Goal: Information Seeking & Learning: Learn about a topic

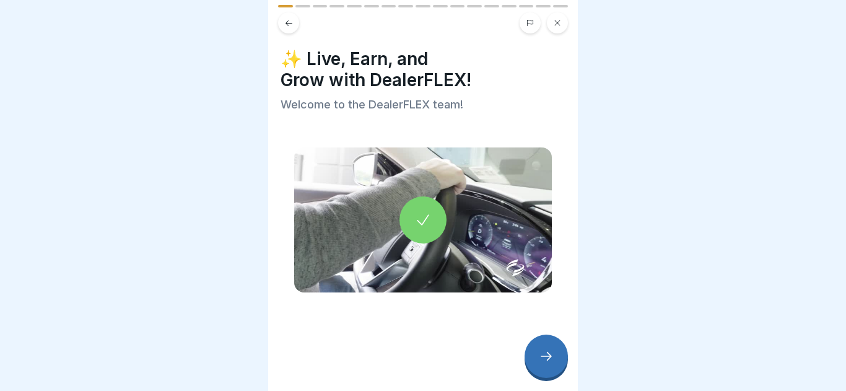
click at [566, 361] on div at bounding box center [545, 355] width 43 height 43
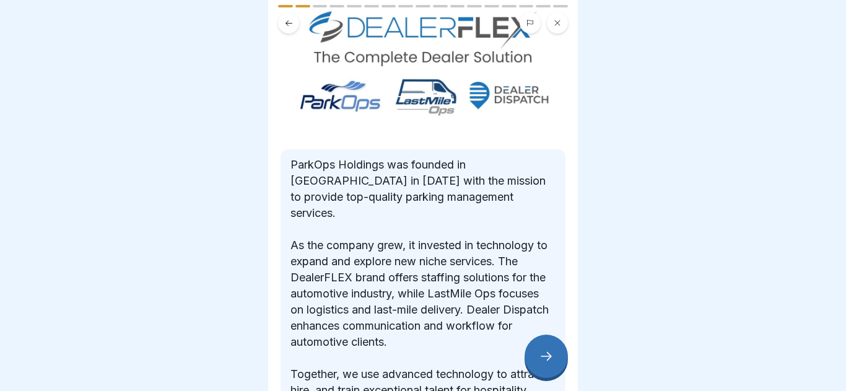
scroll to position [175, 0]
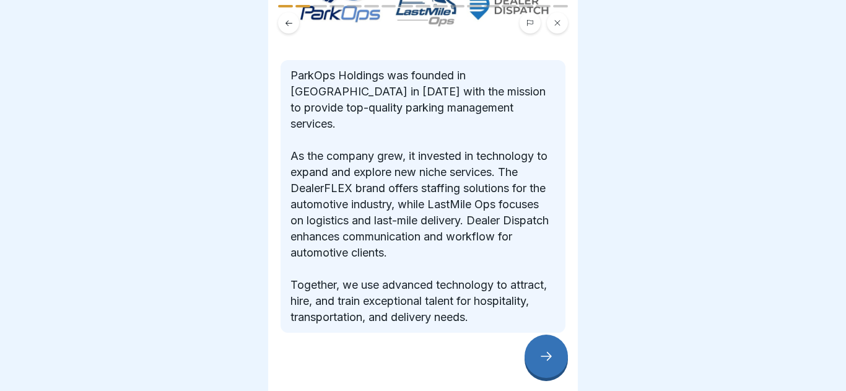
click at [539, 359] on icon at bounding box center [546, 356] width 15 height 15
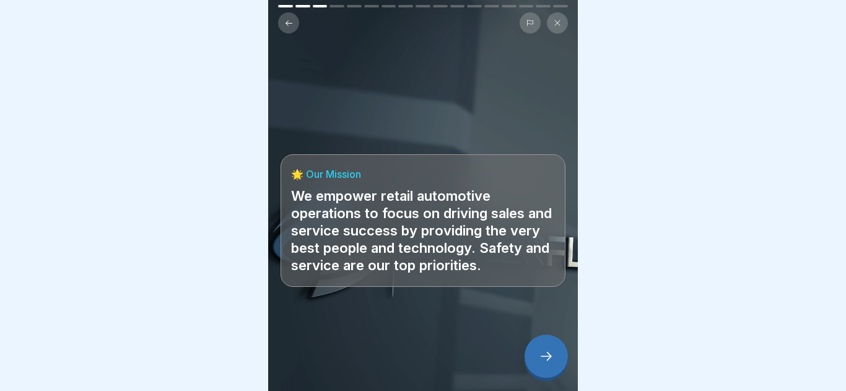
click at [551, 363] on icon at bounding box center [546, 356] width 15 height 15
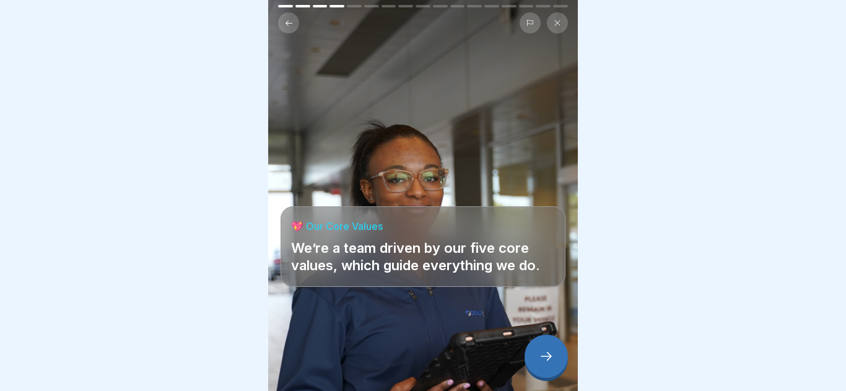
click at [563, 385] on div at bounding box center [422, 353] width 285 height 74
click at [547, 378] on div at bounding box center [422, 353] width 285 height 74
click at [558, 350] on div at bounding box center [545, 355] width 43 height 43
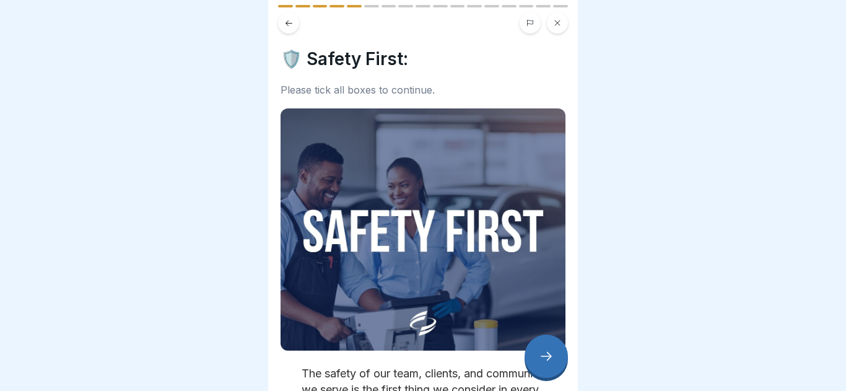
click at [544, 364] on div at bounding box center [545, 355] width 43 height 43
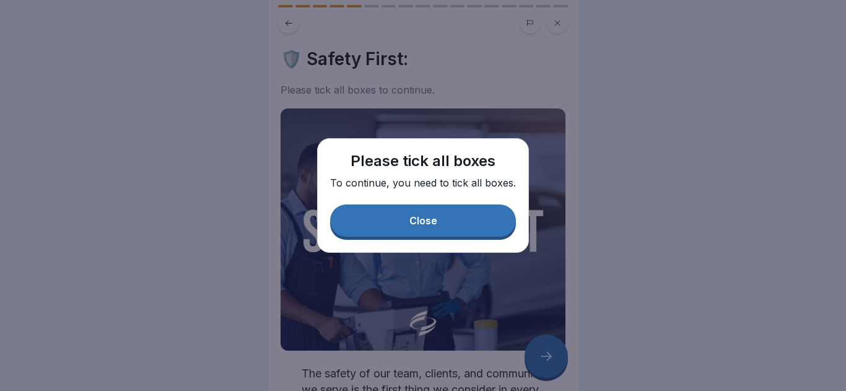
click at [488, 229] on button "Close" at bounding box center [423, 220] width 186 height 32
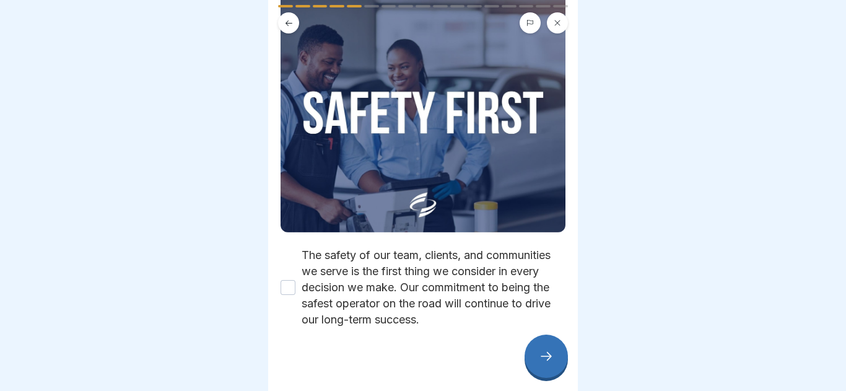
scroll to position [129, 0]
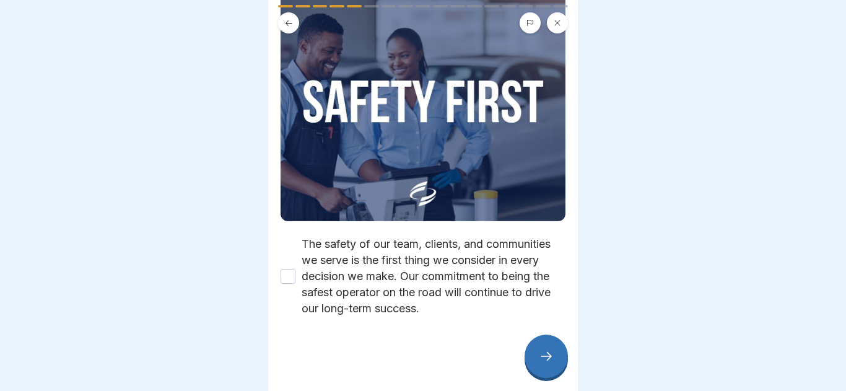
click at [285, 278] on button "The safety of our team, clients, and communities we serve is the first thing we…" at bounding box center [287, 276] width 15 height 15
click at [840, 84] on div at bounding box center [423, 195] width 846 height 391
click at [746, 71] on div at bounding box center [423, 195] width 846 height 391
click at [529, 352] on div at bounding box center [545, 355] width 43 height 43
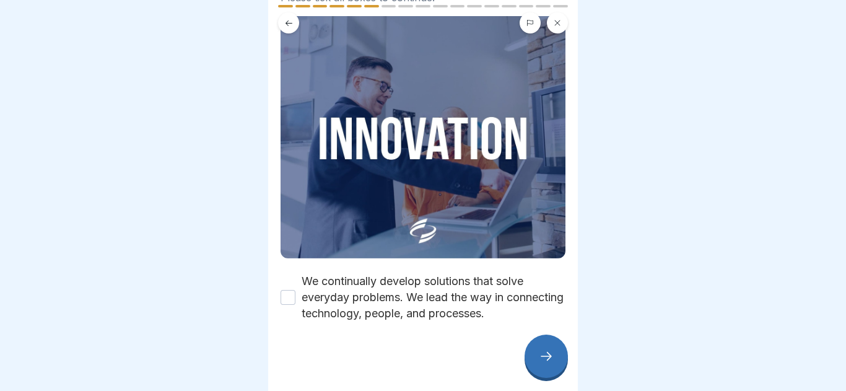
scroll to position [94, 0]
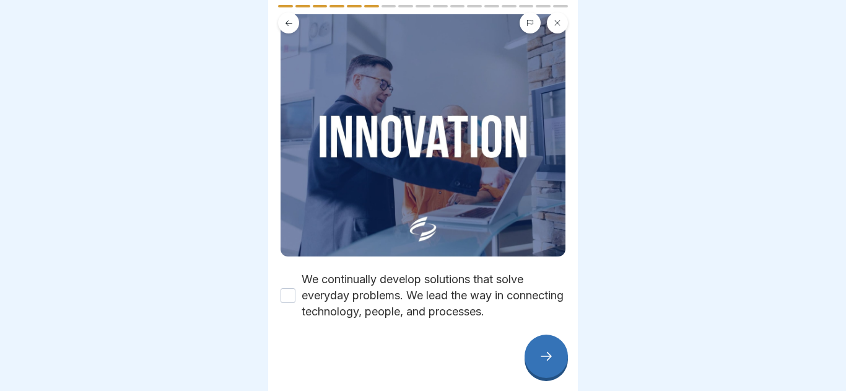
click at [301, 292] on label "We continually develop solutions that solve everyday problems. We lead the way …" at bounding box center [433, 295] width 264 height 48
click at [295, 292] on button "We continually develop solutions that solve everyday problems. We lead the way …" at bounding box center [287, 295] width 15 height 15
click at [531, 358] on div at bounding box center [545, 355] width 43 height 43
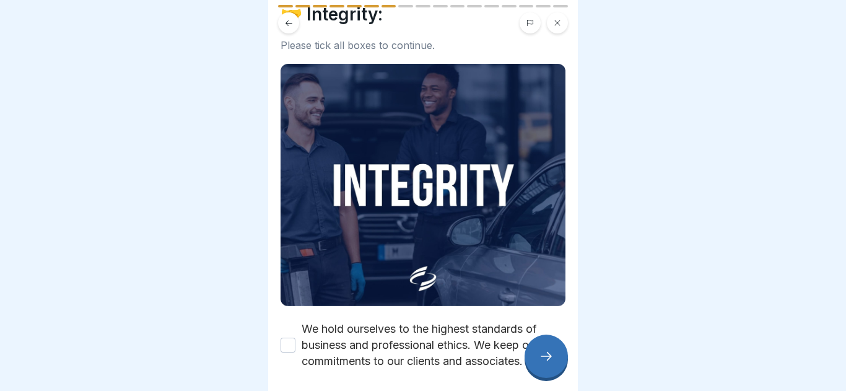
scroll to position [97, 0]
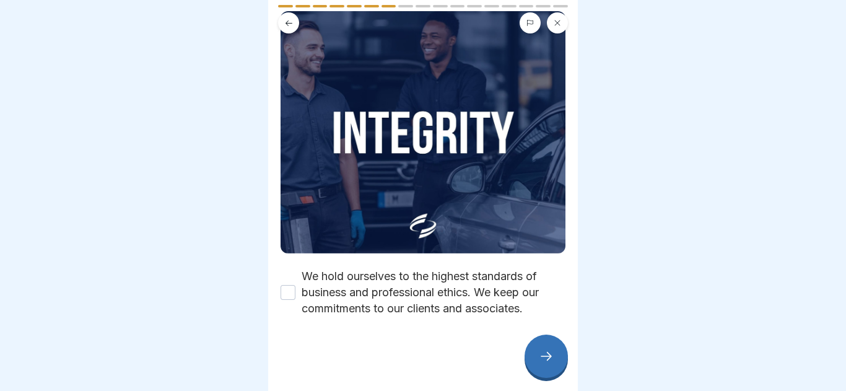
click at [296, 299] on div "We hold ourselves to the highest standards of business and professional ethics.…" at bounding box center [422, 292] width 285 height 48
click at [291, 296] on button "We hold ourselves to the highest standards of business and professional ethics.…" at bounding box center [287, 292] width 15 height 15
click at [557, 340] on div at bounding box center [545, 355] width 43 height 43
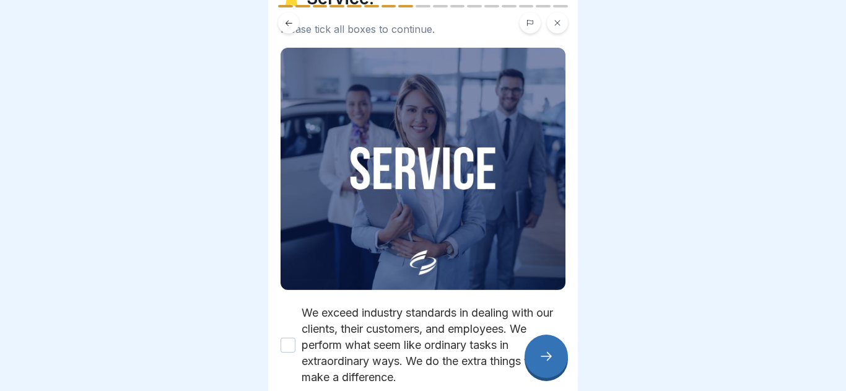
scroll to position [69, 0]
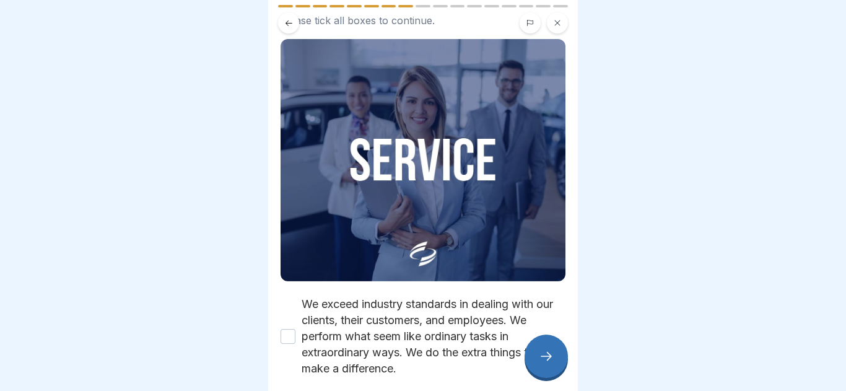
click at [283, 340] on div "⭐ Service: Please tick all boxes to continue. We exceed industry standards in d…" at bounding box center [423, 195] width 310 height 391
drag, startPoint x: 315, startPoint y: 340, endPoint x: 306, endPoint y: 334, distance: 10.8
click at [314, 340] on label "We exceed industry standards in dealing with our clients, their customers, and …" at bounding box center [433, 336] width 264 height 80
click at [295, 340] on button "We exceed industry standards in dealing with our clients, their customers, and …" at bounding box center [287, 336] width 15 height 15
click at [548, 350] on icon at bounding box center [546, 356] width 15 height 15
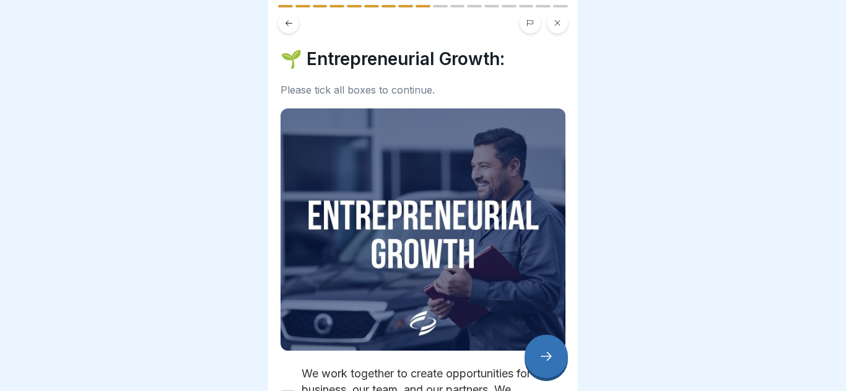
click at [412, 144] on div "🌱 Entrepreneurial Growth: Please tick all boxes to continue. We work together t…" at bounding box center [422, 238] width 285 height 381
click at [430, 130] on img at bounding box center [422, 229] width 285 height 242
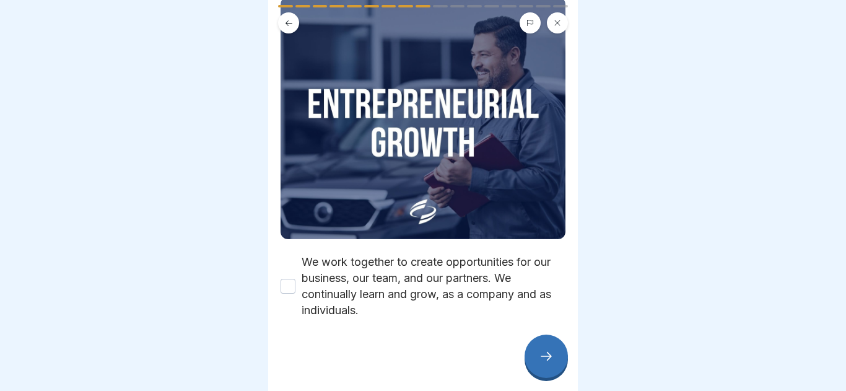
scroll to position [113, 0]
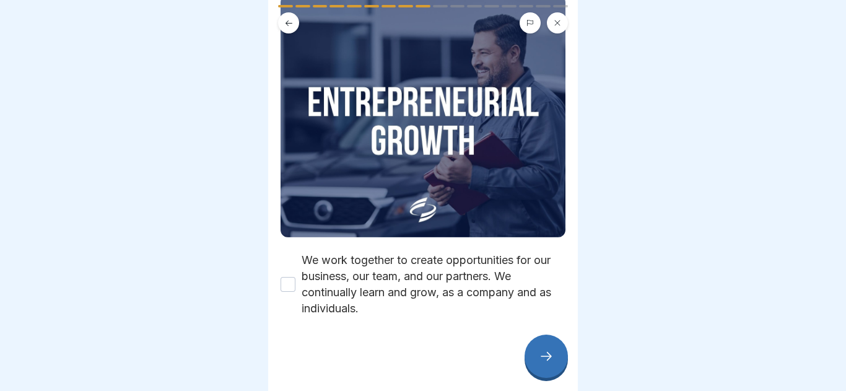
click at [279, 284] on div "🌱 Entrepreneurial Growth: Please tick all boxes to continue. We work together t…" at bounding box center [423, 195] width 310 height 391
click at [292, 287] on button "We work together to create opportunities for our business, our team, and our pa…" at bounding box center [287, 284] width 15 height 15
click at [549, 339] on div at bounding box center [545, 355] width 43 height 43
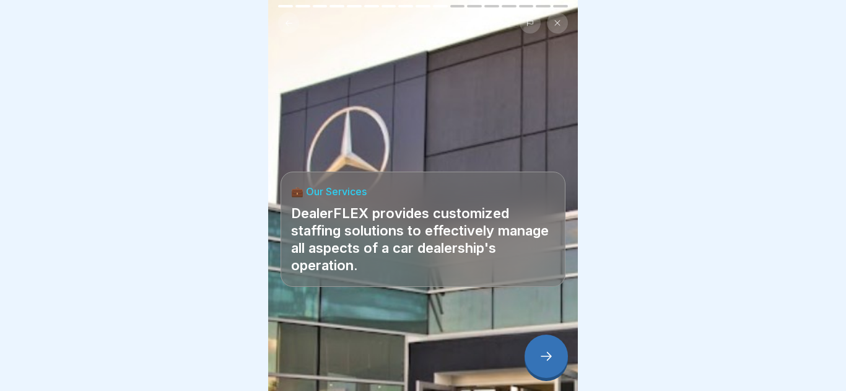
click at [559, 358] on div at bounding box center [545, 355] width 43 height 43
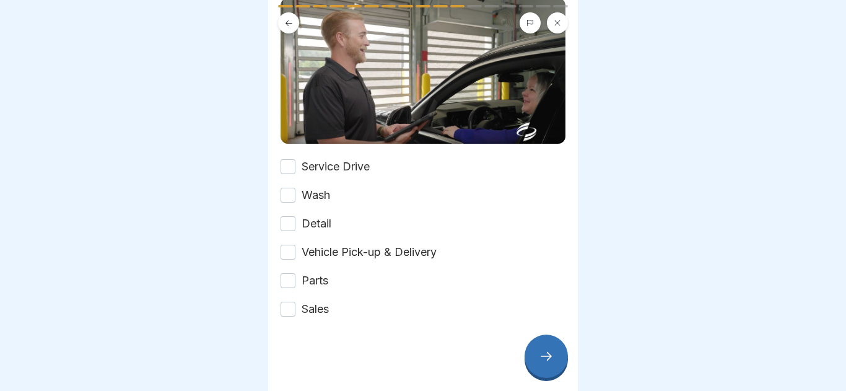
scroll to position [191, 0]
click at [293, 172] on button "Service Drive" at bounding box center [287, 165] width 15 height 15
click at [296, 198] on div "Wash" at bounding box center [305, 194] width 50 height 16
click at [286, 199] on button "Wash" at bounding box center [287, 194] width 15 height 15
drag, startPoint x: 293, startPoint y: 278, endPoint x: 284, endPoint y: 301, distance: 24.7
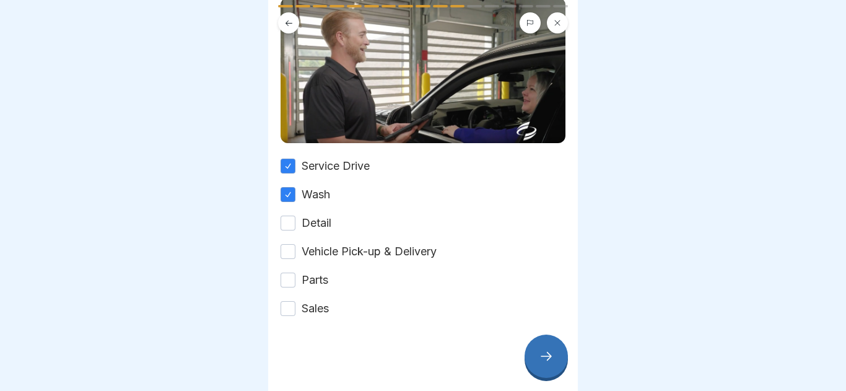
click at [290, 282] on button "Parts" at bounding box center [287, 279] width 15 height 15
click at [290, 318] on div at bounding box center [422, 353] width 285 height 74
click at [288, 245] on button "Vehicle Pick-up & Delivery" at bounding box center [287, 251] width 15 height 15
click at [282, 223] on button "Detail" at bounding box center [287, 222] width 15 height 15
click at [292, 308] on button "Sales" at bounding box center [287, 308] width 15 height 15
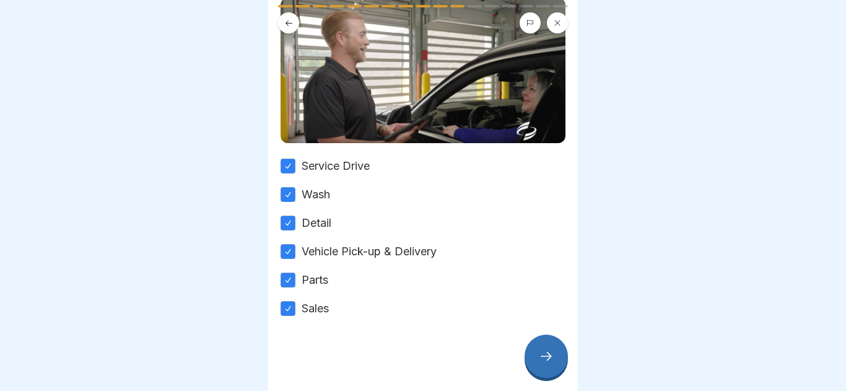
click at [524, 357] on div at bounding box center [545, 355] width 43 height 43
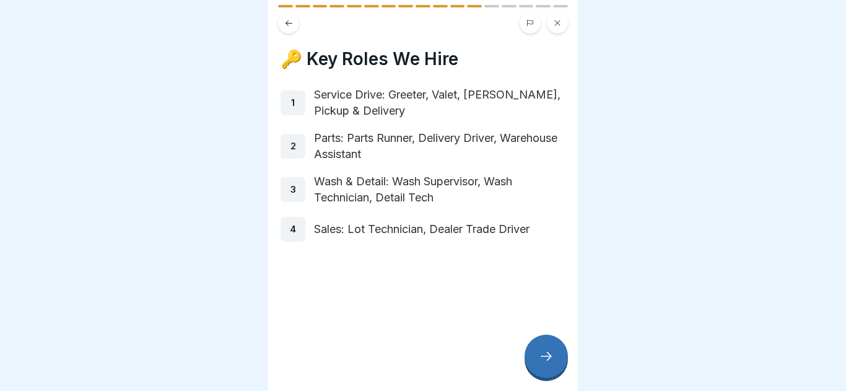
click at [526, 352] on div at bounding box center [545, 355] width 43 height 43
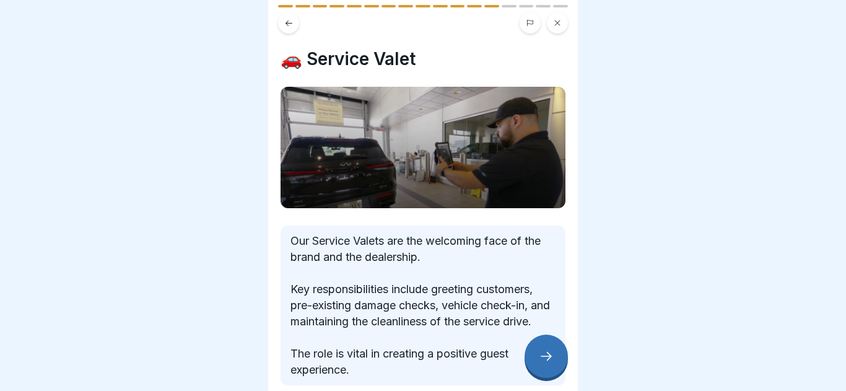
click at [523, 352] on div "DealerFLEX Orientation - Fixed Operations Division 17 Steps English 💼 Introduct…" at bounding box center [423, 195] width 310 height 391
click at [531, 355] on div at bounding box center [545, 355] width 43 height 43
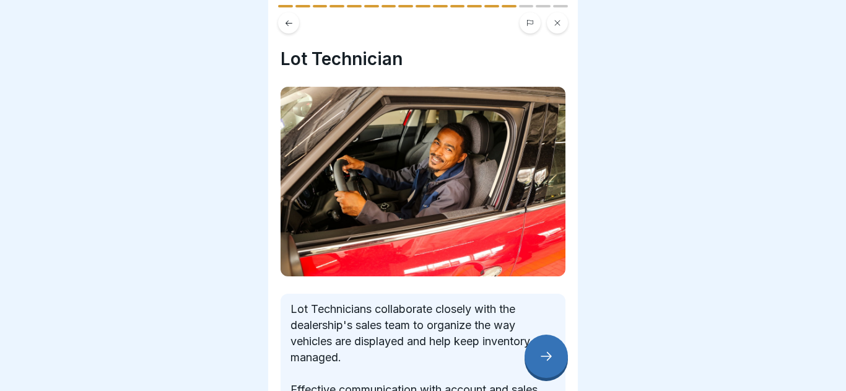
click at [531, 355] on div at bounding box center [545, 355] width 43 height 43
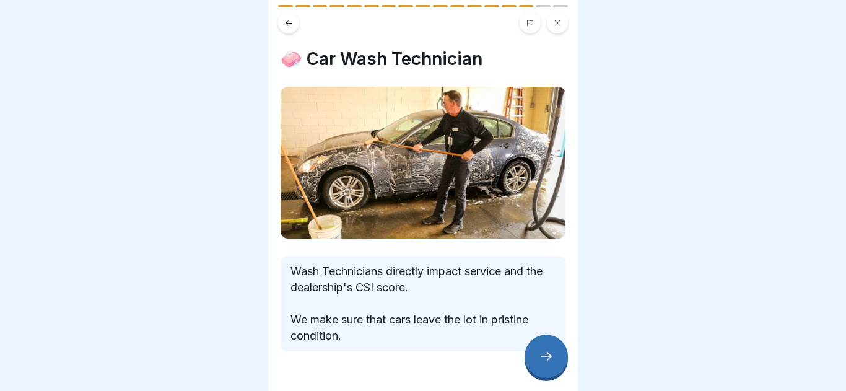
click at [531, 355] on div at bounding box center [545, 355] width 43 height 43
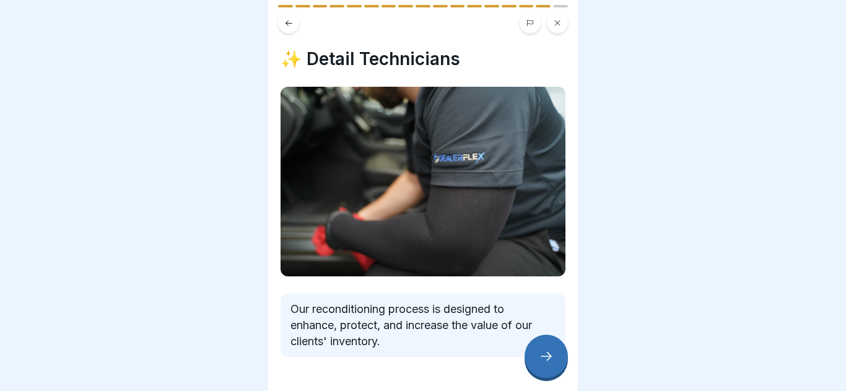
click at [531, 355] on div at bounding box center [545, 355] width 43 height 43
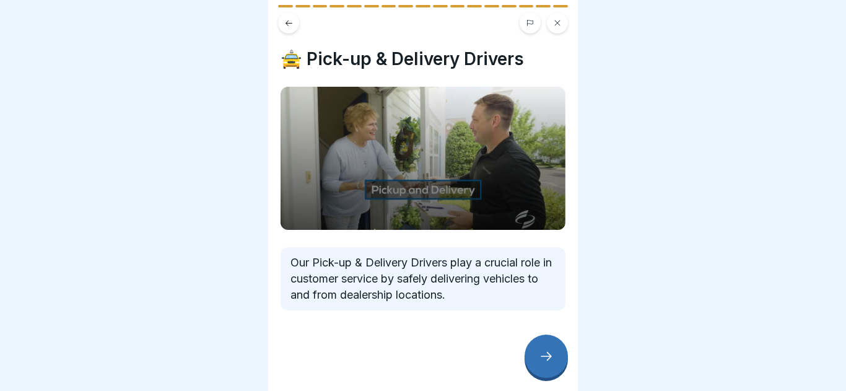
click at [531, 355] on div at bounding box center [545, 355] width 43 height 43
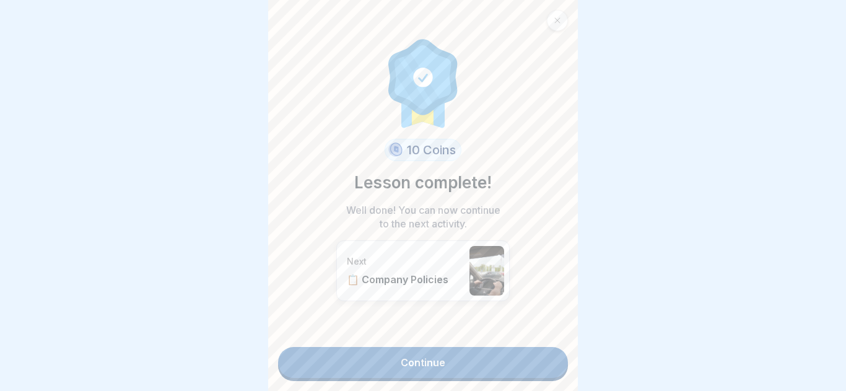
click at [394, 375] on link "Continue" at bounding box center [423, 362] width 290 height 31
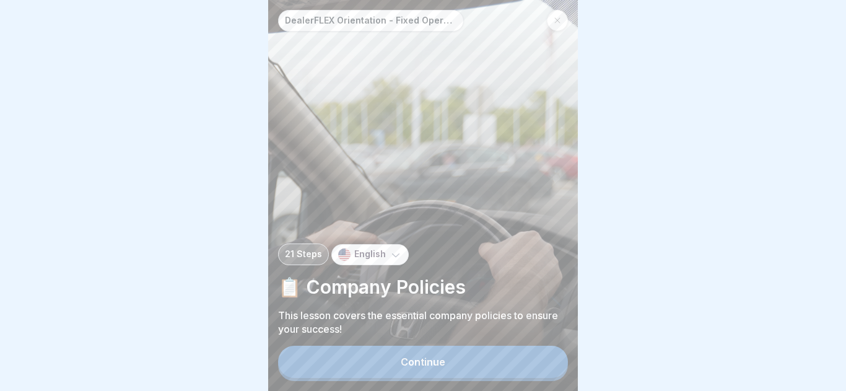
click at [399, 370] on button "Continue" at bounding box center [423, 361] width 290 height 32
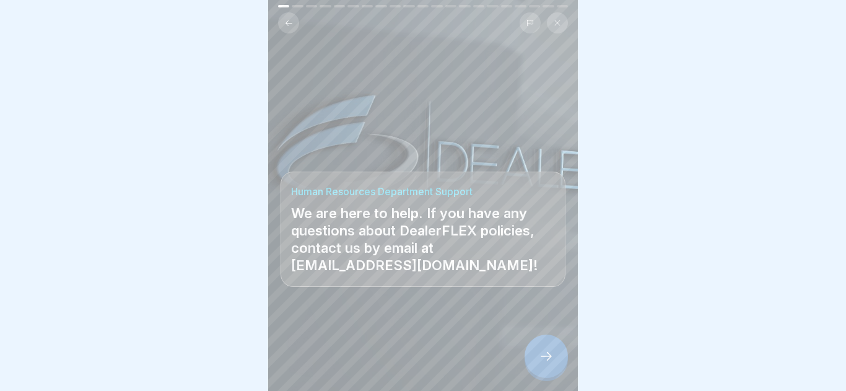
click at [552, 353] on icon at bounding box center [546, 356] width 15 height 15
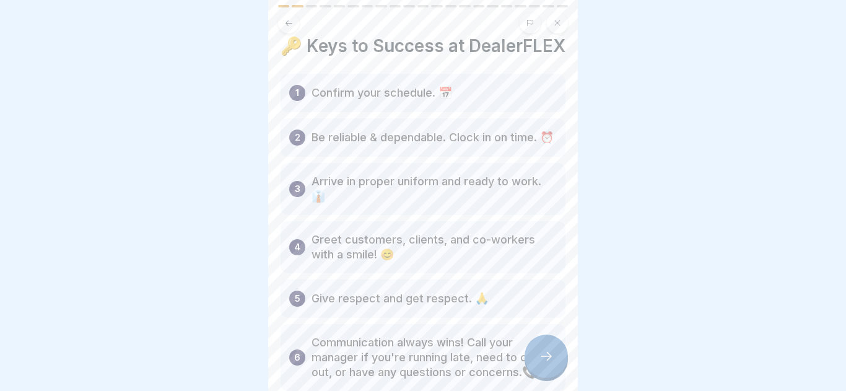
scroll to position [19, 0]
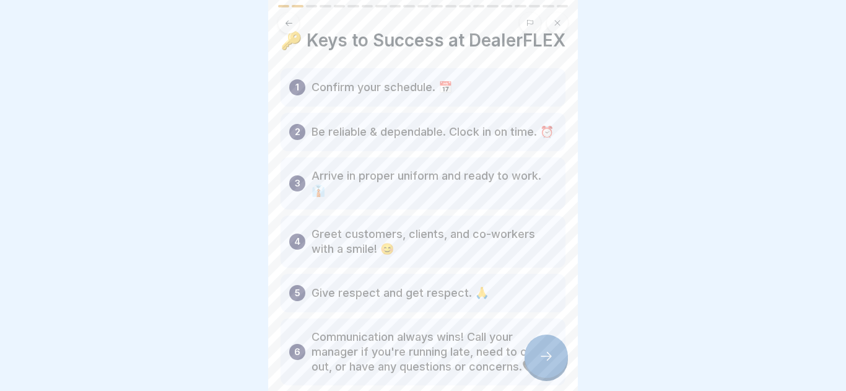
click at [557, 352] on div at bounding box center [545, 355] width 43 height 43
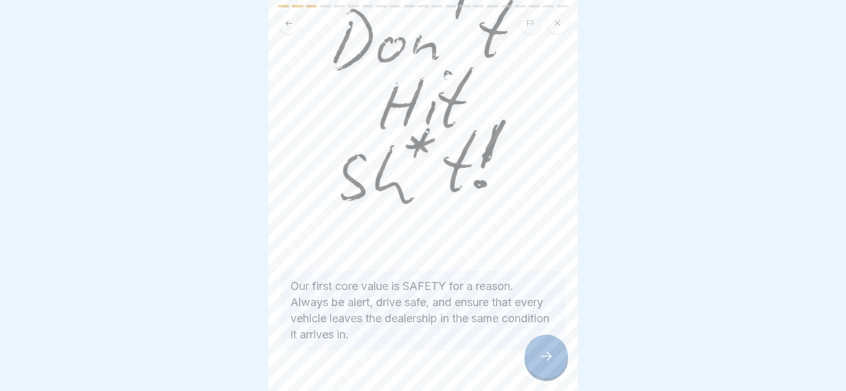
scroll to position [125, 0]
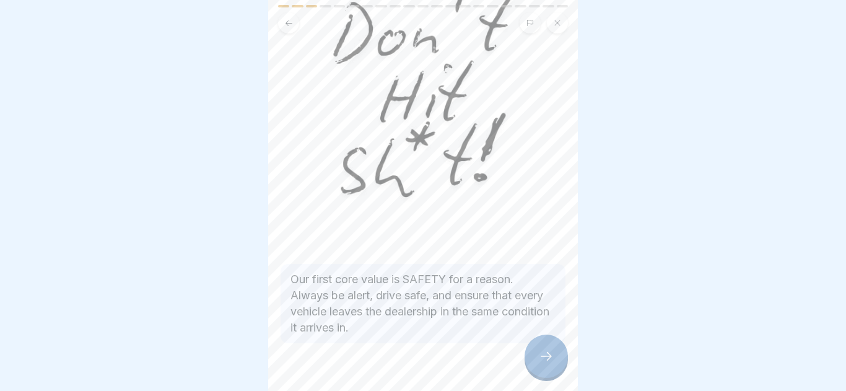
click at [552, 353] on icon at bounding box center [546, 356] width 15 height 15
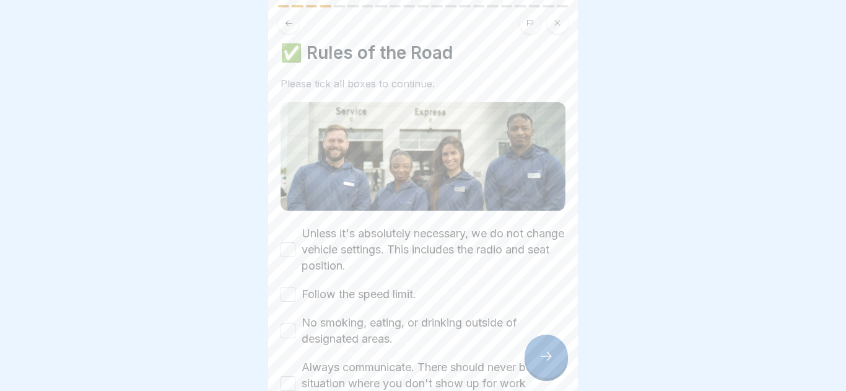
scroll to position [13, 0]
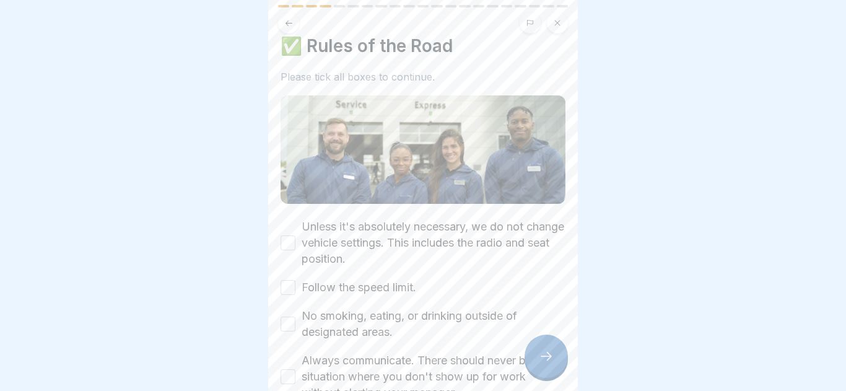
click at [288, 240] on button "Unless it's absolutely necessary, we do not change vehicle settings. This inclu…" at bounding box center [287, 242] width 15 height 15
click at [282, 284] on button "Follow the speed limit." at bounding box center [287, 287] width 15 height 15
click at [290, 326] on button "No smoking, eating, or drinking outside of designated areas." at bounding box center [287, 323] width 15 height 15
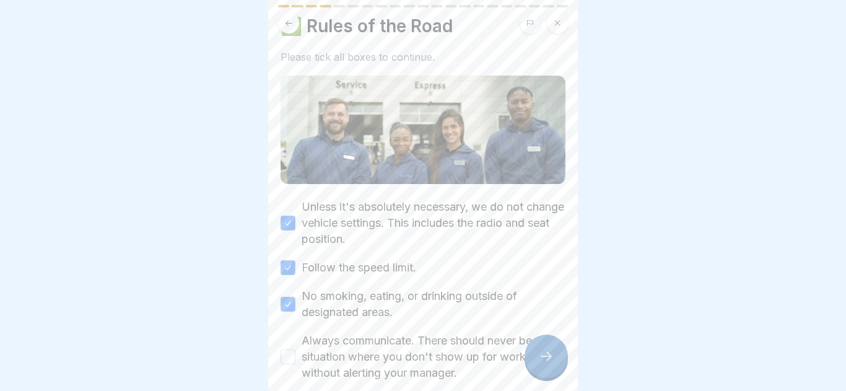
scroll to position [51, 0]
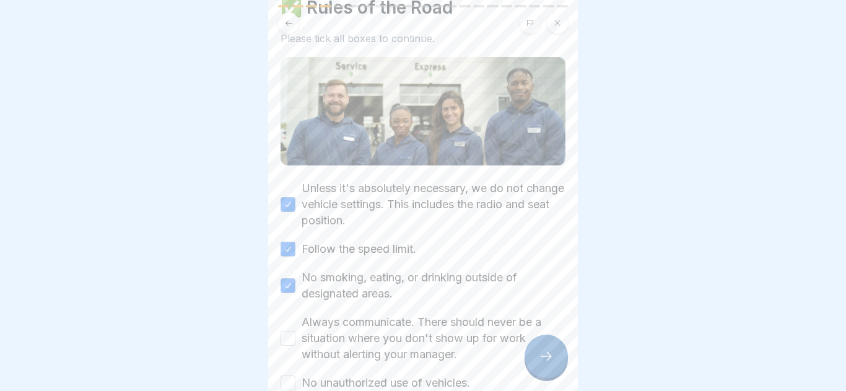
click at [294, 332] on button "Always communicate. There should never be a situation where you don't show up f…" at bounding box center [287, 338] width 15 height 15
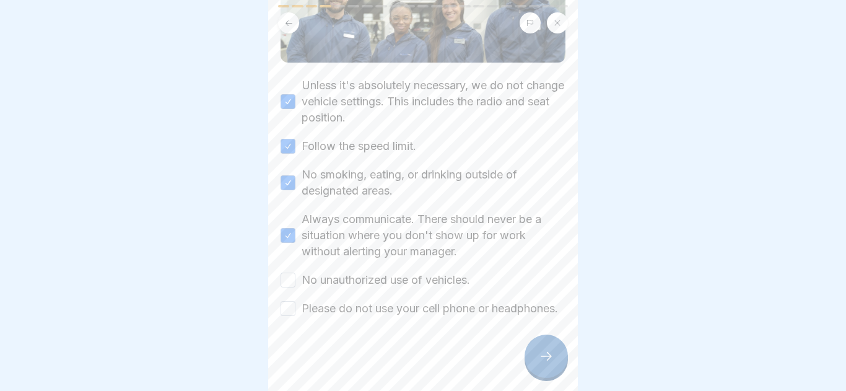
scroll to position [170, 0]
click at [281, 272] on button "No unauthorized use of vehicles." at bounding box center [287, 279] width 15 height 15
click at [290, 301] on button "Please do not use your cell phone or headphones." at bounding box center [287, 308] width 15 height 15
click at [535, 372] on div at bounding box center [545, 355] width 43 height 43
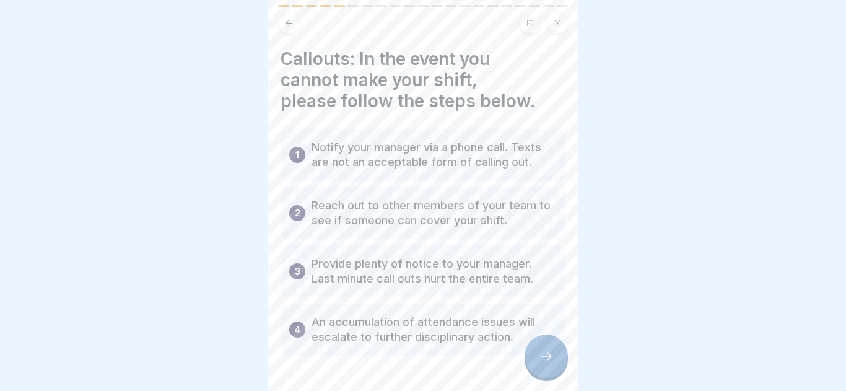
click at [535, 372] on div at bounding box center [545, 355] width 43 height 43
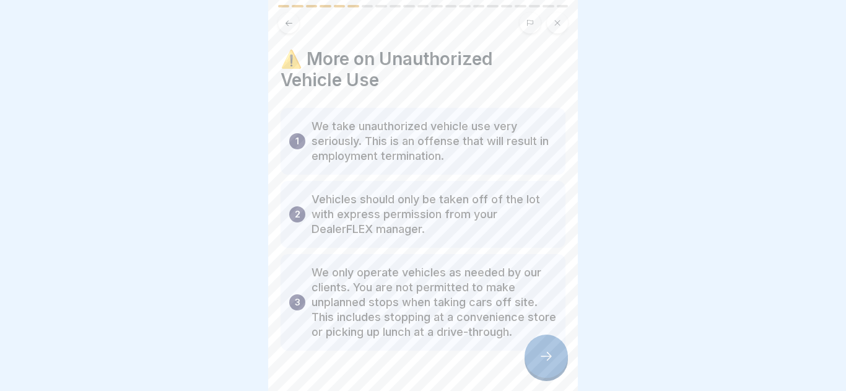
click at [535, 372] on div at bounding box center [545, 355] width 43 height 43
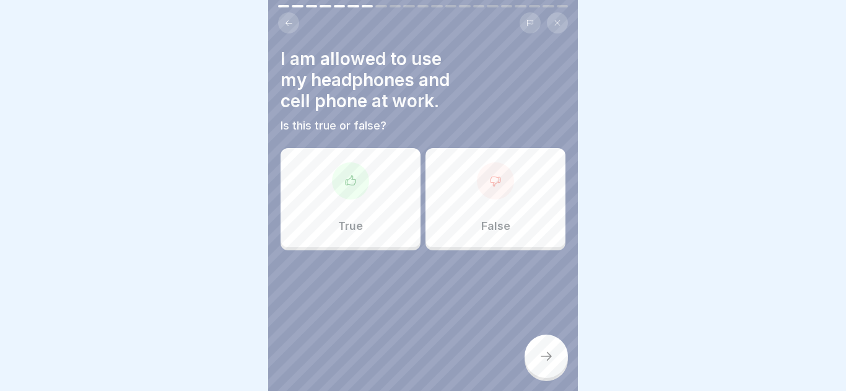
click at [524, 202] on div "False" at bounding box center [495, 197] width 140 height 99
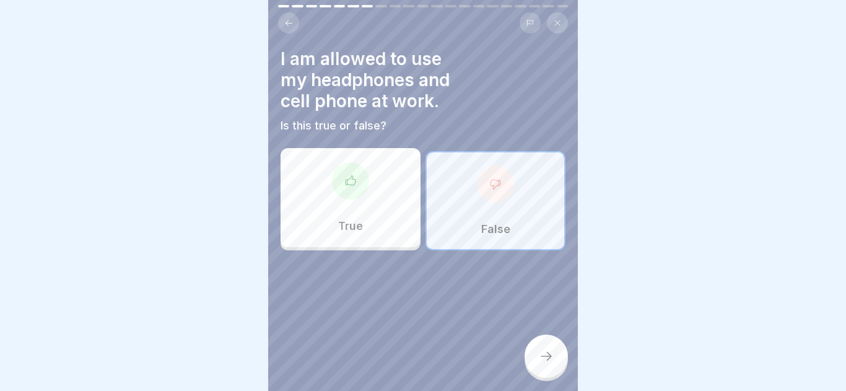
click at [555, 365] on div at bounding box center [545, 355] width 43 height 43
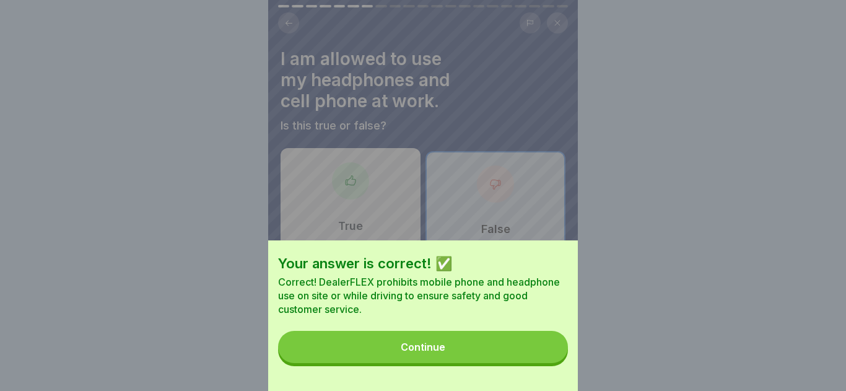
click at [415, 347] on div "Continue" at bounding box center [423, 346] width 45 height 11
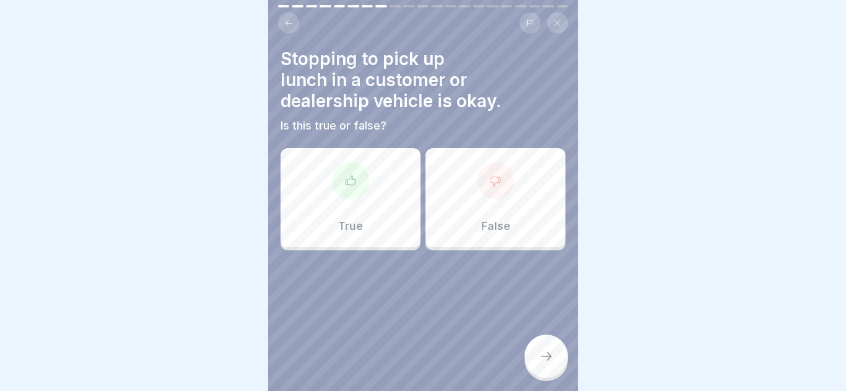
click at [517, 201] on div "False" at bounding box center [495, 197] width 140 height 99
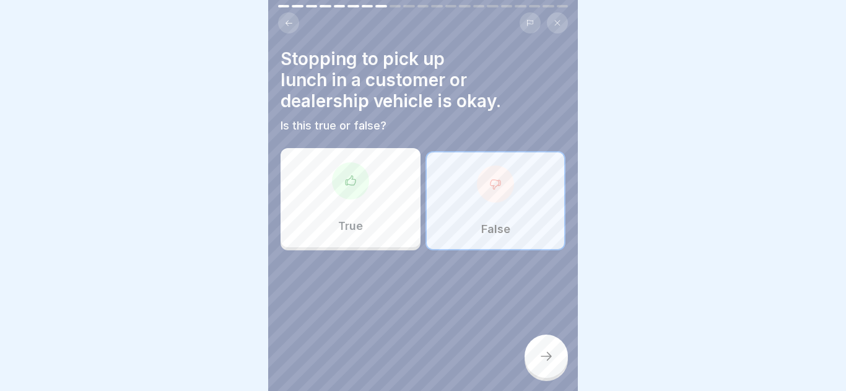
click at [563, 388] on div "Stopping to pick up lunch in a customer or dealership vehicle is okay. Is this …" at bounding box center [423, 195] width 310 height 391
click at [542, 364] on div at bounding box center [545, 355] width 43 height 43
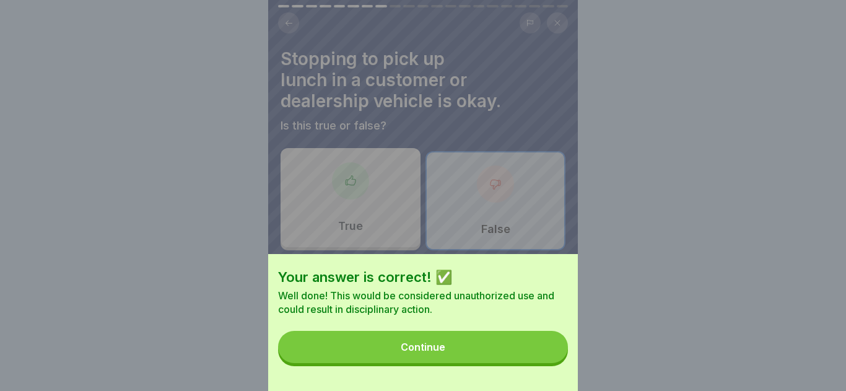
click at [534, 362] on button "Continue" at bounding box center [423, 347] width 290 height 32
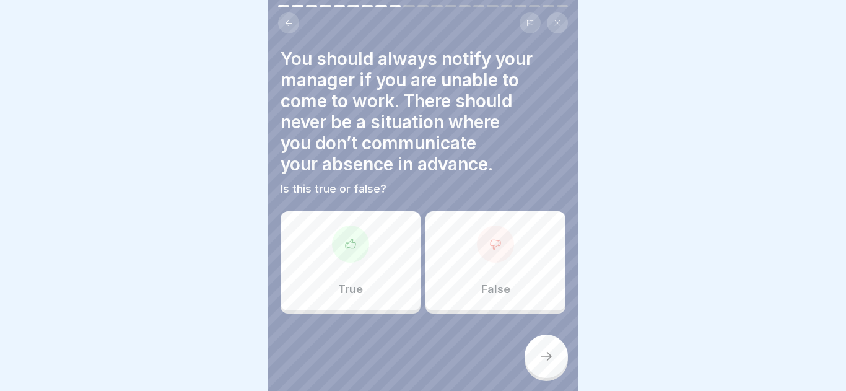
click at [383, 259] on div "True" at bounding box center [350, 260] width 140 height 99
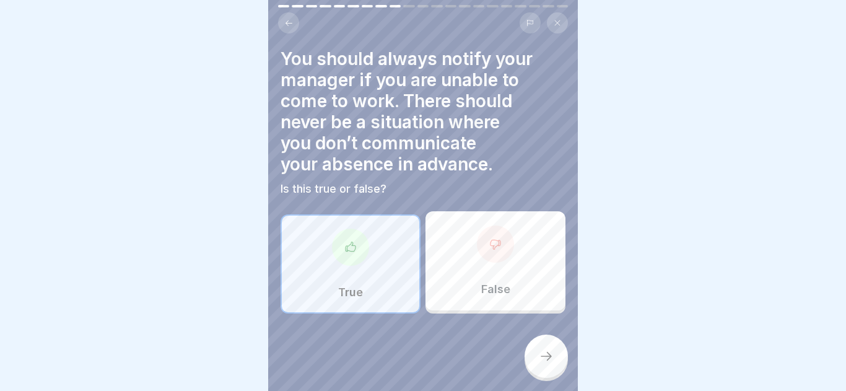
click at [551, 355] on icon at bounding box center [546, 356] width 15 height 15
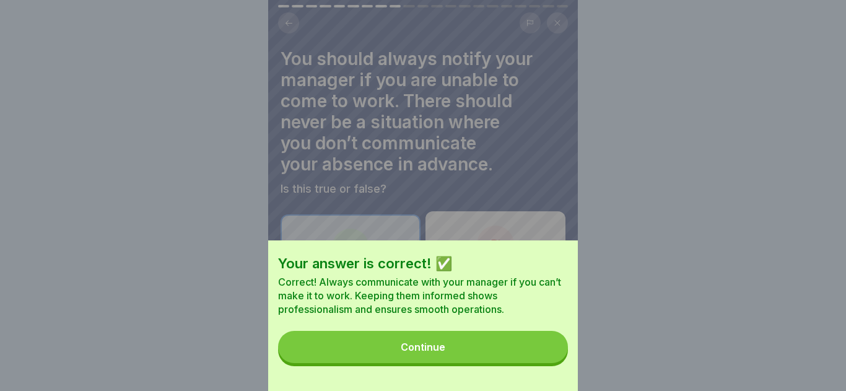
click at [393, 345] on button "Continue" at bounding box center [423, 347] width 290 height 32
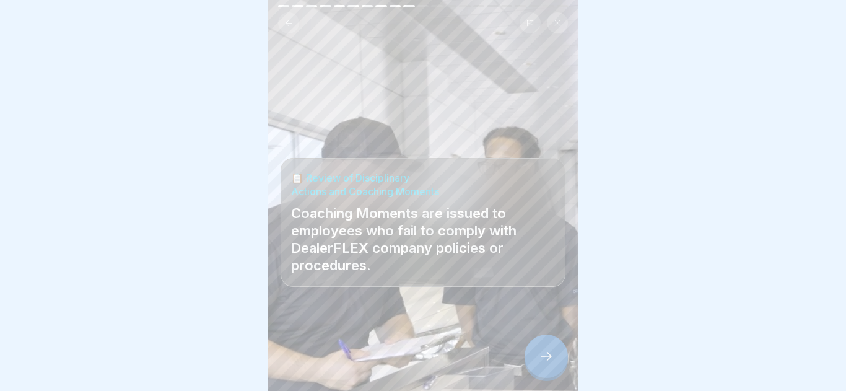
click at [537, 363] on div at bounding box center [545, 355] width 43 height 43
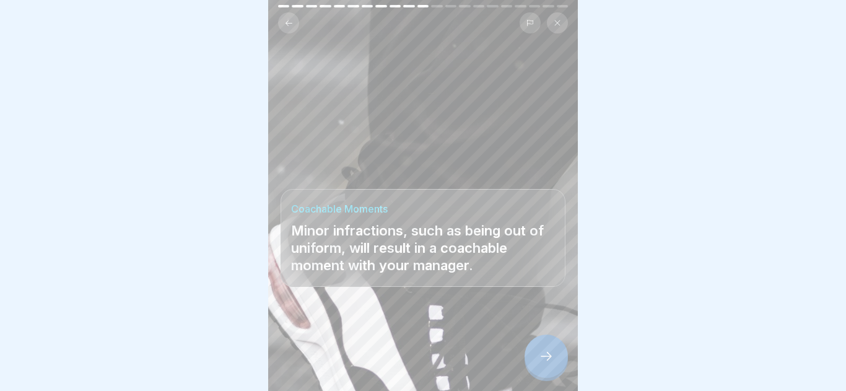
click at [537, 363] on div at bounding box center [545, 355] width 43 height 43
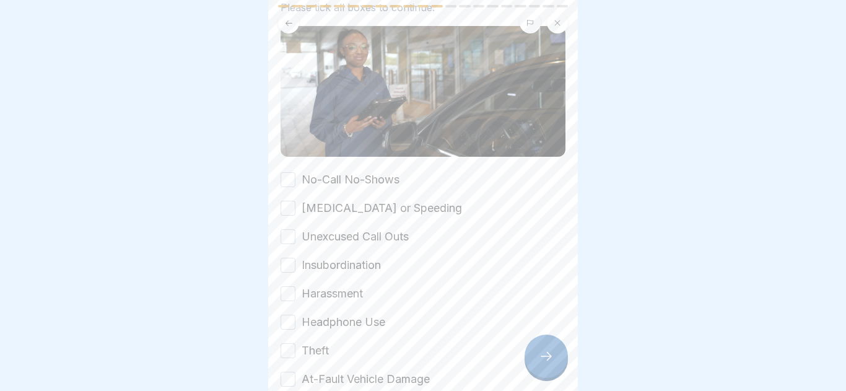
scroll to position [230, 0]
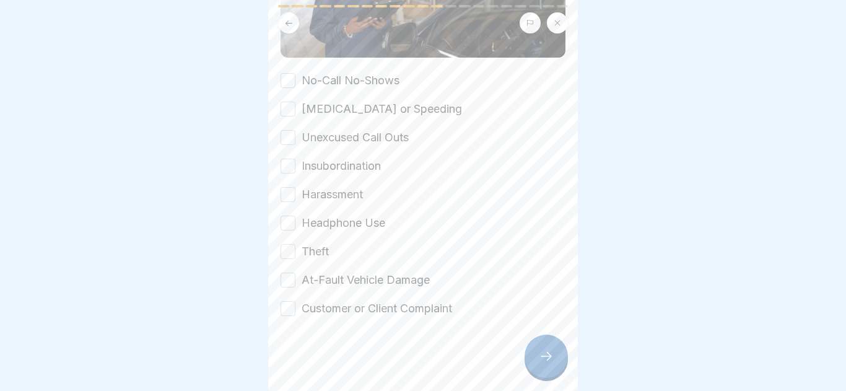
click at [284, 79] on button "No-Call No-Shows" at bounding box center [287, 80] width 15 height 15
drag, startPoint x: 292, startPoint y: 108, endPoint x: 296, endPoint y: 139, distance: 30.6
click at [292, 109] on button "[MEDICAL_DATA] or Speeding" at bounding box center [287, 109] width 15 height 15
click at [296, 139] on div "Unexcused Call Outs" at bounding box center [344, 137] width 128 height 16
click at [275, 138] on div "📝 Major Offenses The below examples will result in verbal/written warnings, sus…" at bounding box center [423, 195] width 310 height 391
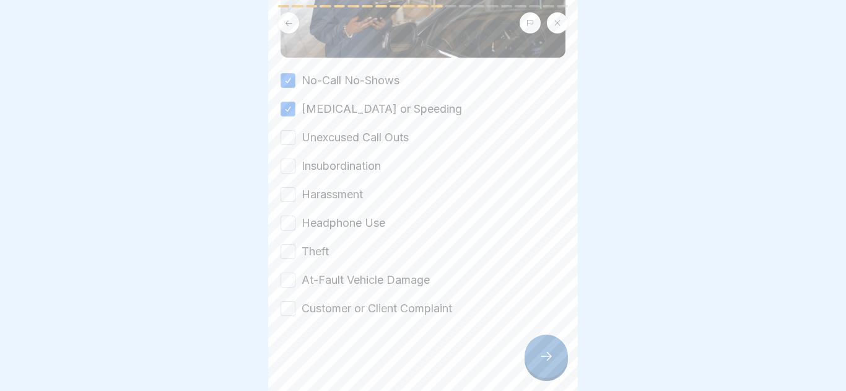
click at [283, 143] on button "Unexcused Call Outs" at bounding box center [287, 137] width 15 height 15
drag, startPoint x: 293, startPoint y: 189, endPoint x: 286, endPoint y: 176, distance: 14.7
click at [287, 188] on button "Harassment" at bounding box center [287, 194] width 15 height 15
click at [286, 175] on div "No-Call No-Shows [MEDICAL_DATA] or Speeding Unexcused Call Outs Insubordination…" at bounding box center [422, 194] width 285 height 244
click at [287, 170] on button "Insubordination" at bounding box center [287, 165] width 15 height 15
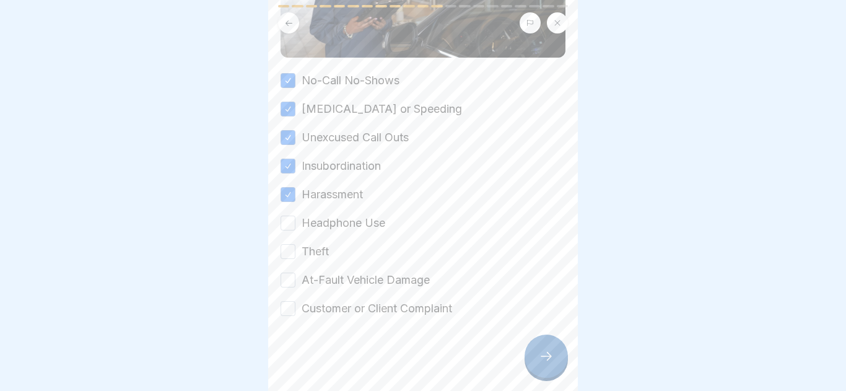
drag, startPoint x: 295, startPoint y: 220, endPoint x: 277, endPoint y: 237, distance: 24.5
click at [288, 213] on div "No-Call No-Shows [MEDICAL_DATA] or Speeding Unexcused Call Outs Insubordination…" at bounding box center [422, 194] width 285 height 244
click at [282, 225] on button "Headphone Use" at bounding box center [287, 222] width 15 height 15
click at [292, 254] on button "Theft" at bounding box center [287, 251] width 15 height 15
click at [292, 290] on div "No-Call No-Shows [MEDICAL_DATA] or Speeding Unexcused Call Outs Insubordination…" at bounding box center [422, 194] width 285 height 244
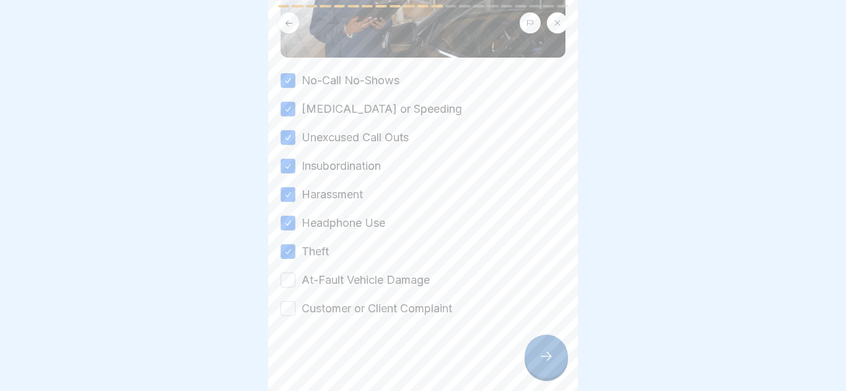
click at [297, 275] on div "At-Fault Vehicle Damage" at bounding box center [354, 280] width 149 height 16
click at [298, 280] on div "At-Fault Vehicle Damage" at bounding box center [354, 280] width 149 height 16
click at [292, 279] on button "At-Fault Vehicle Damage" at bounding box center [287, 279] width 15 height 15
click at [288, 312] on button "Customer or Client Complaint" at bounding box center [287, 308] width 15 height 15
click at [555, 347] on div at bounding box center [545, 355] width 43 height 43
